Goal: Task Accomplishment & Management: Manage account settings

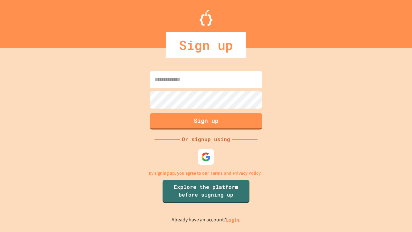
click at [234, 220] on link "Log in." at bounding box center [233, 219] width 15 height 7
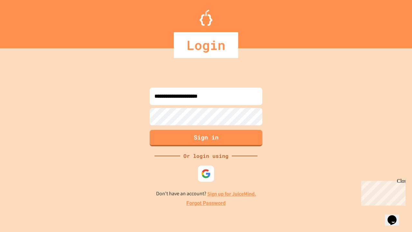
type input "**********"
